Goal: Task Accomplishment & Management: Manage account settings

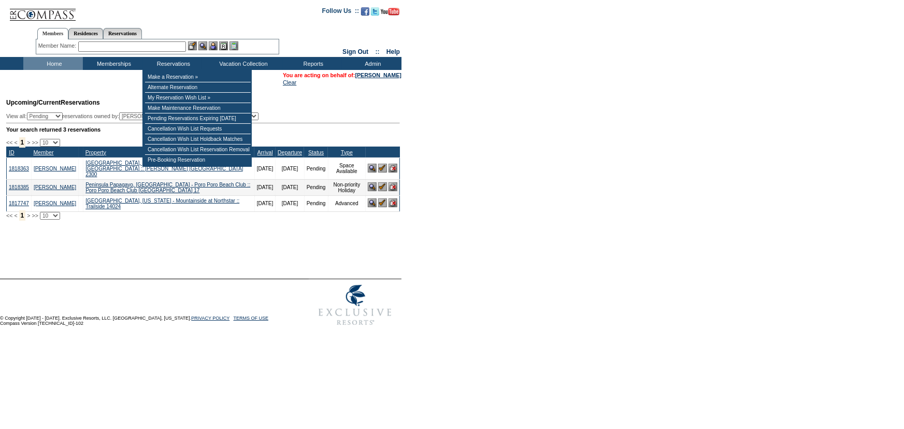
click at [171, 48] on input "text" at bounding box center [132, 46] width 108 height 10
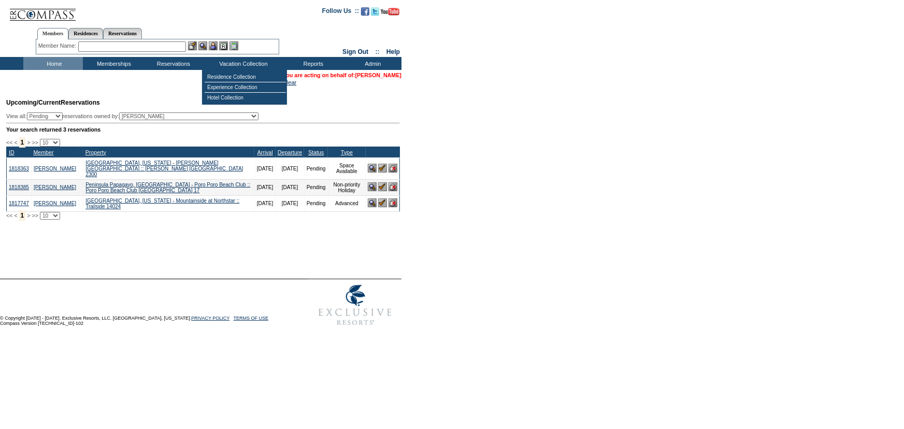
click at [393, 77] on link "[PERSON_NAME]" at bounding box center [379, 75] width 46 height 6
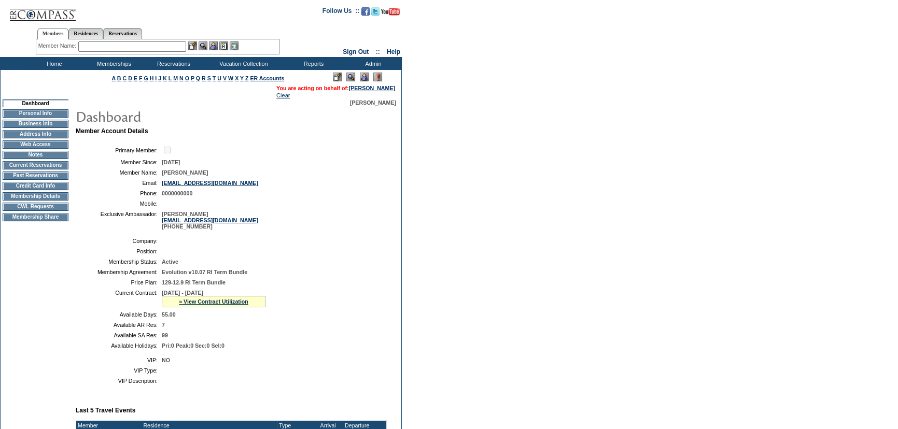
click at [23, 201] on td "Membership Details" at bounding box center [36, 196] width 66 height 8
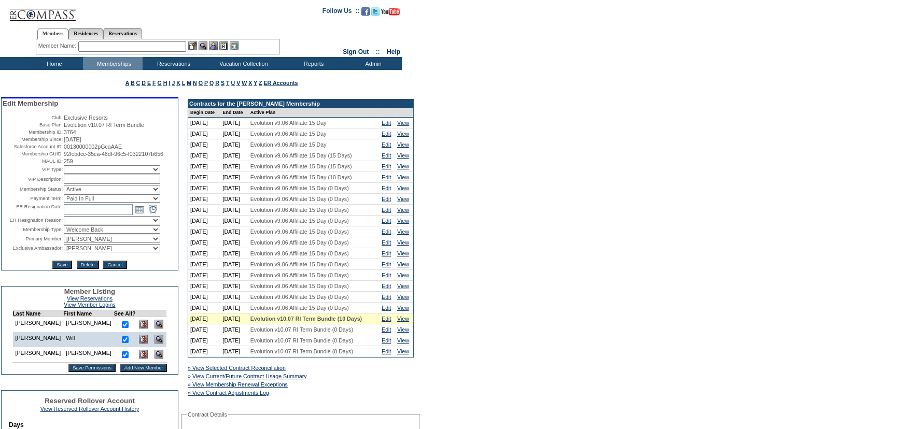
click at [154, 344] on img at bounding box center [158, 339] width 9 height 9
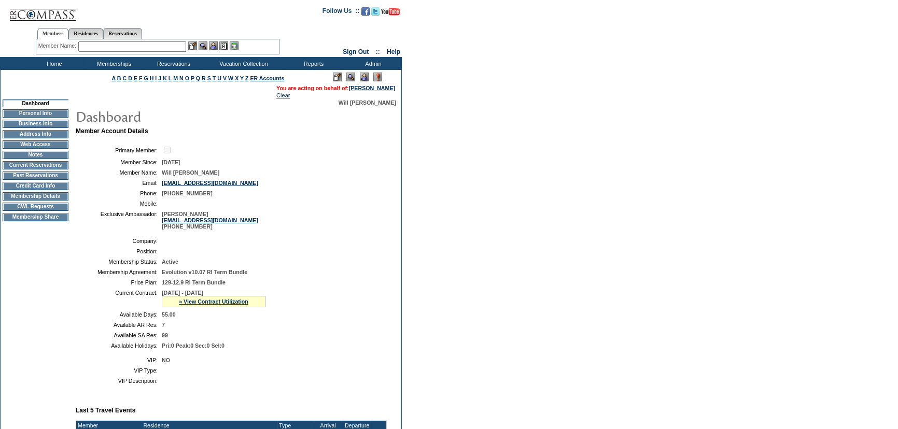
click at [337, 78] on img at bounding box center [337, 77] width 9 height 9
click at [44, 115] on td "Personal Info" at bounding box center [36, 113] width 66 height 8
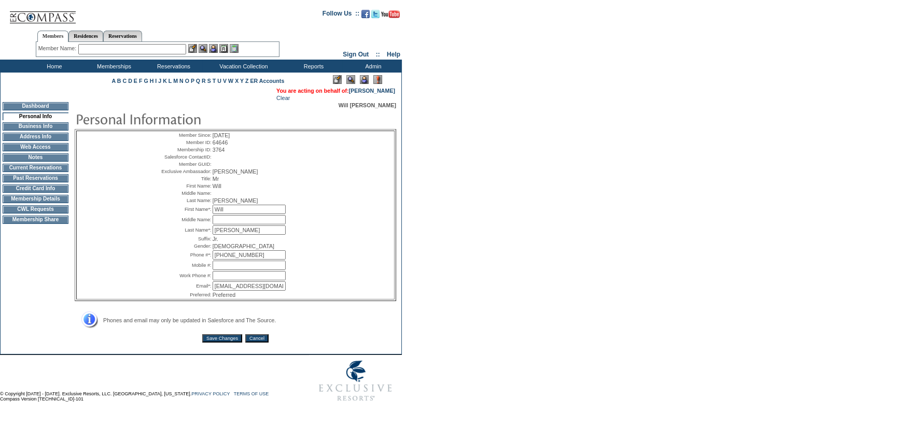
click at [230, 343] on input "Save Changes" at bounding box center [222, 338] width 40 height 8
